Goal: Information Seeking & Learning: Learn about a topic

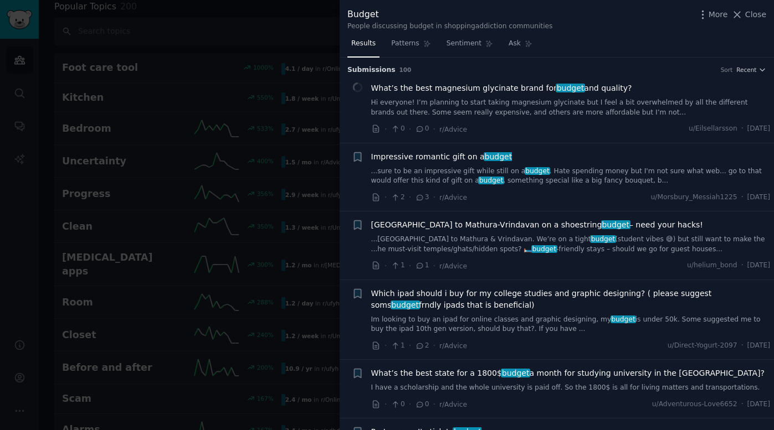
click at [292, 120] on div at bounding box center [387, 215] width 774 height 430
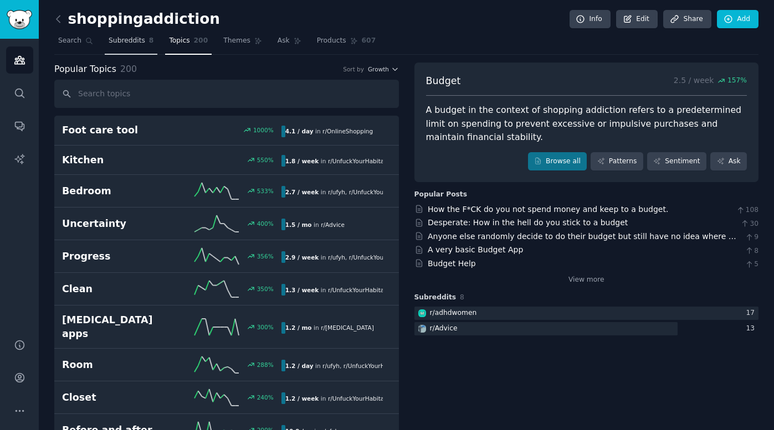
click at [132, 42] on span "Subreddits" at bounding box center [127, 41] width 37 height 10
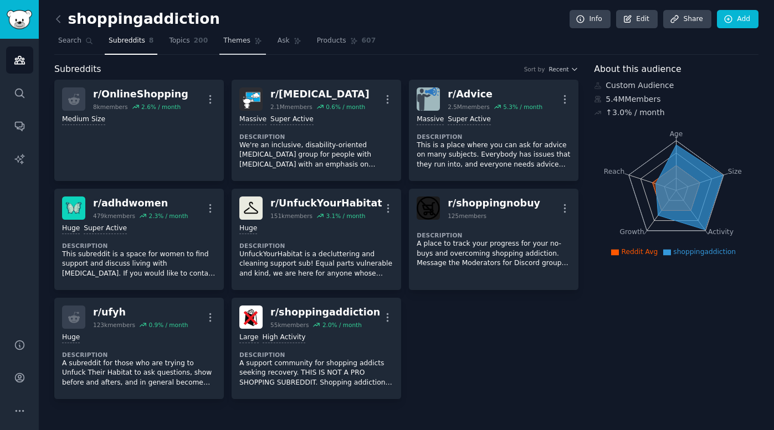
click at [246, 42] on span "Themes" at bounding box center [236, 41] width 27 height 10
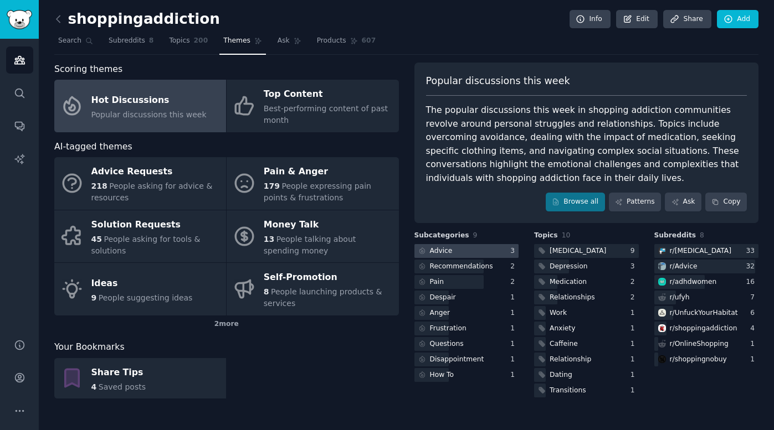
click at [478, 253] on div at bounding box center [466, 251] width 105 height 14
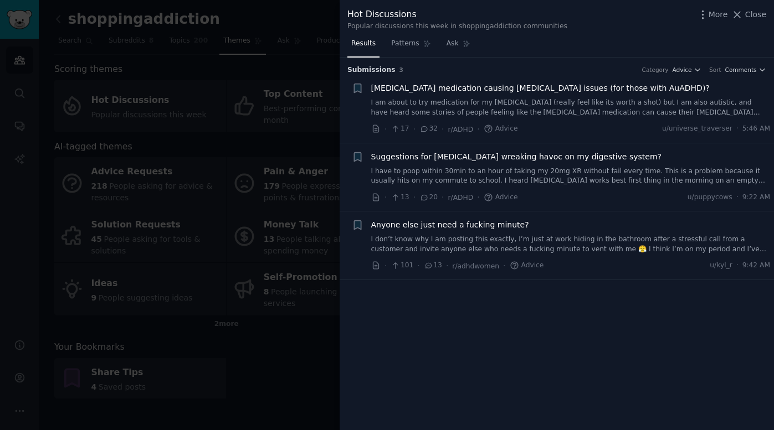
click at [217, 125] on div at bounding box center [387, 215] width 774 height 430
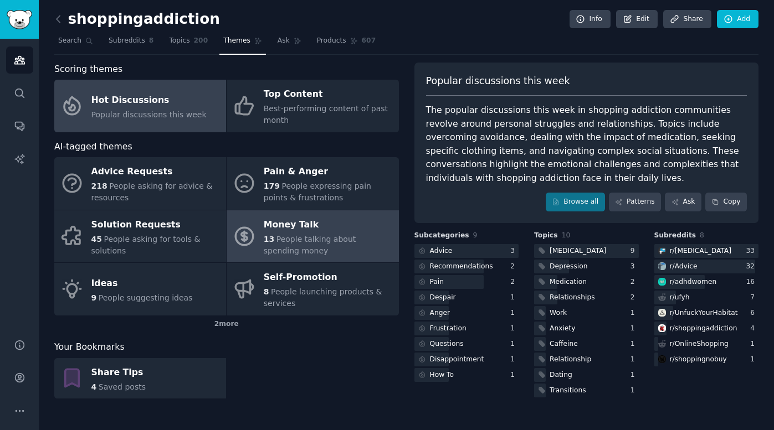
click at [292, 224] on div "Money Talk" at bounding box center [328, 225] width 129 height 18
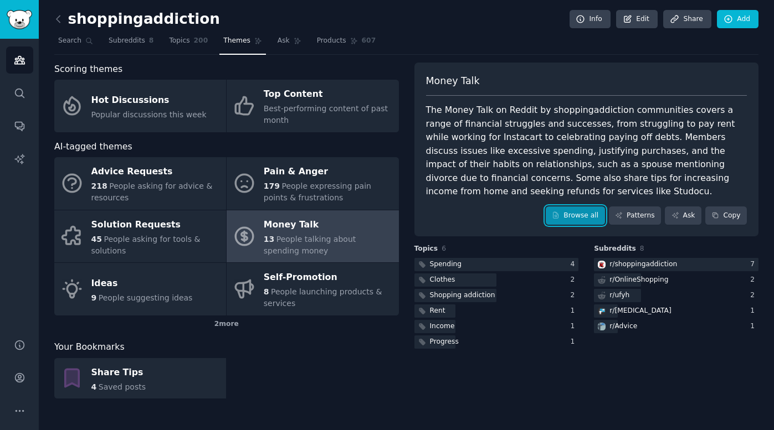
click at [570, 212] on link "Browse all" at bounding box center [575, 216] width 59 height 19
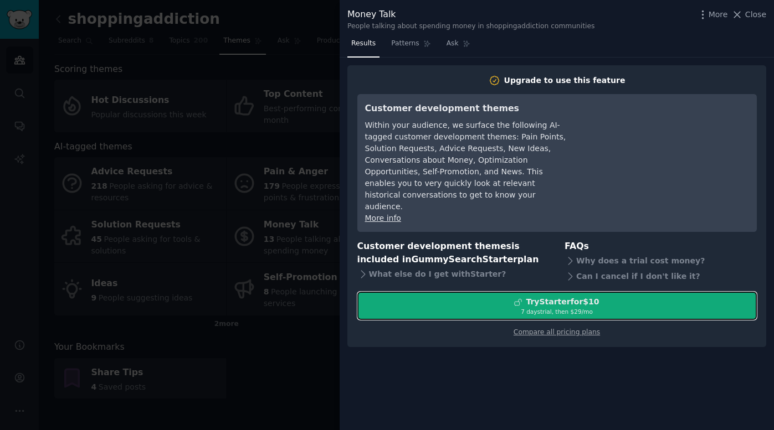
click at [477, 296] on div "Try Starter for $10" at bounding box center [557, 302] width 398 height 12
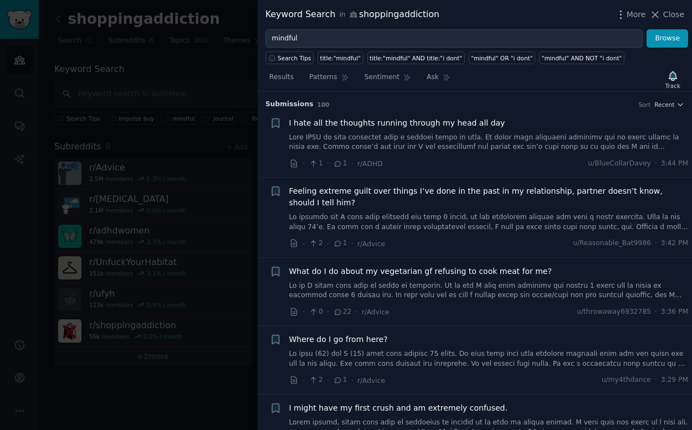
click at [195, 73] on div at bounding box center [346, 215] width 692 height 430
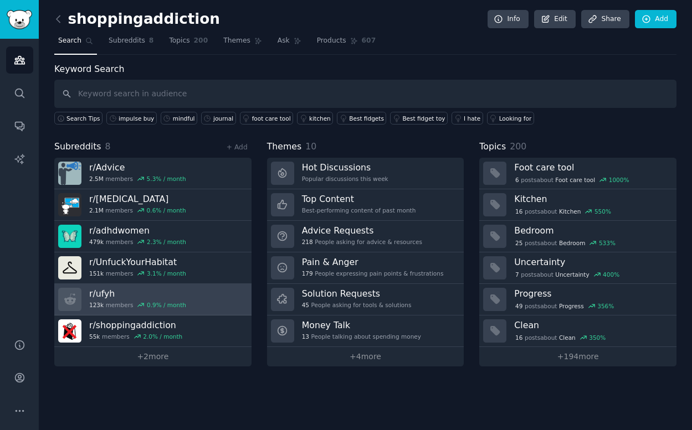
click at [133, 300] on div "r/ ufyh 123k members 0.9 % / month" at bounding box center [137, 299] width 97 height 23
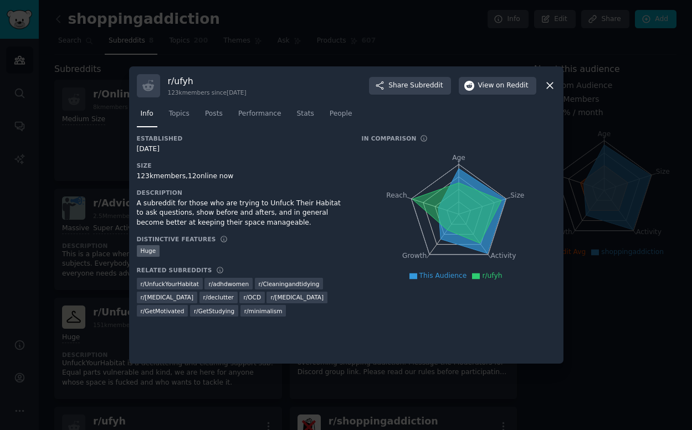
click at [548, 86] on icon at bounding box center [550, 86] width 6 height 6
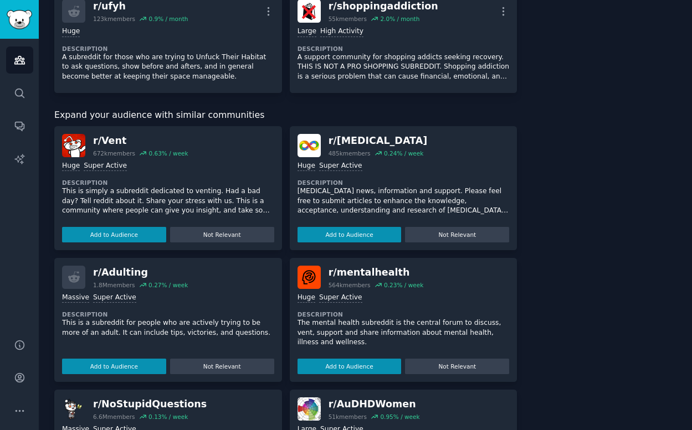
scroll to position [430, 0]
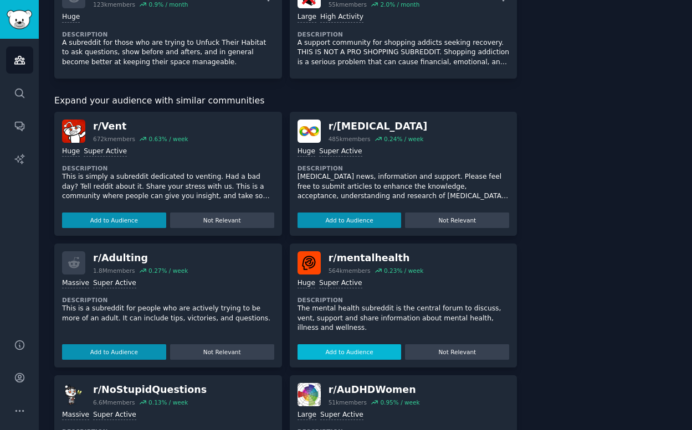
click at [371, 352] on button "Add to Audience" at bounding box center [349, 353] width 104 height 16
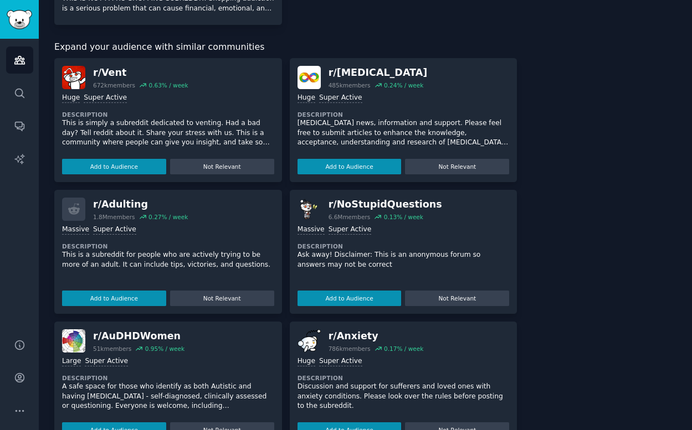
scroll to position [598, 0]
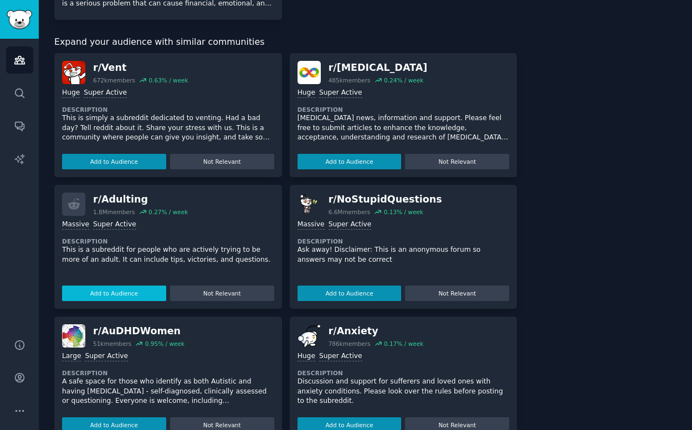
click at [120, 293] on button "Add to Audience" at bounding box center [114, 294] width 104 height 16
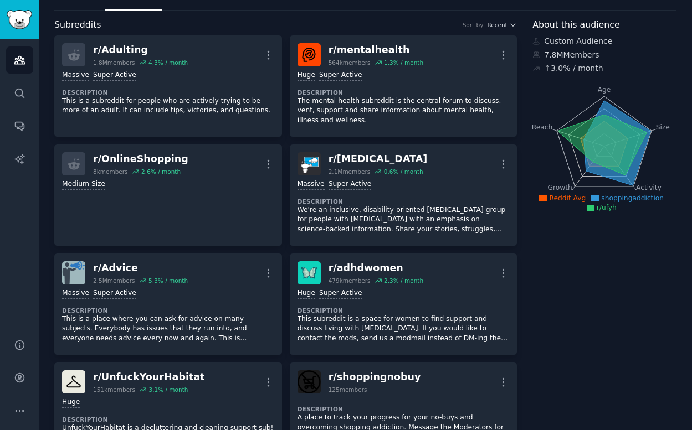
scroll to position [26, 0]
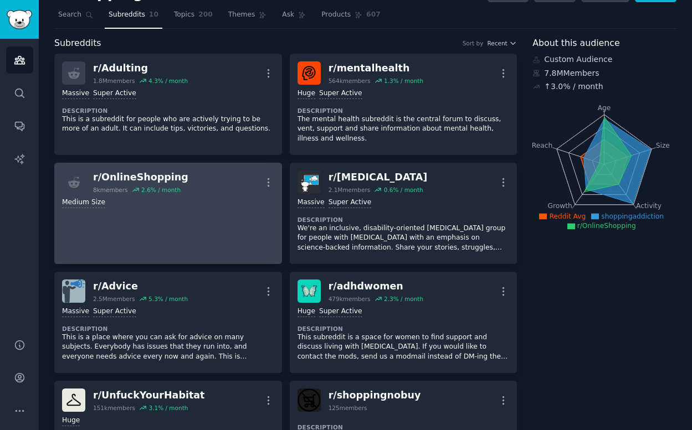
click at [157, 177] on div "r/ OnlineShopping" at bounding box center [140, 178] width 95 height 14
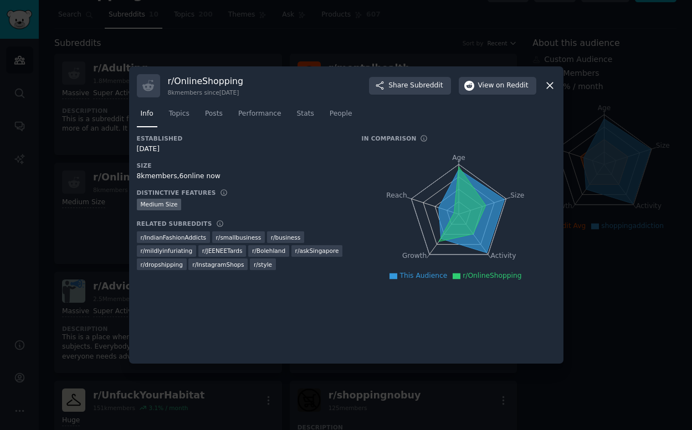
click at [548, 88] on icon at bounding box center [550, 86] width 6 height 6
